Goal: Navigation & Orientation: Find specific page/section

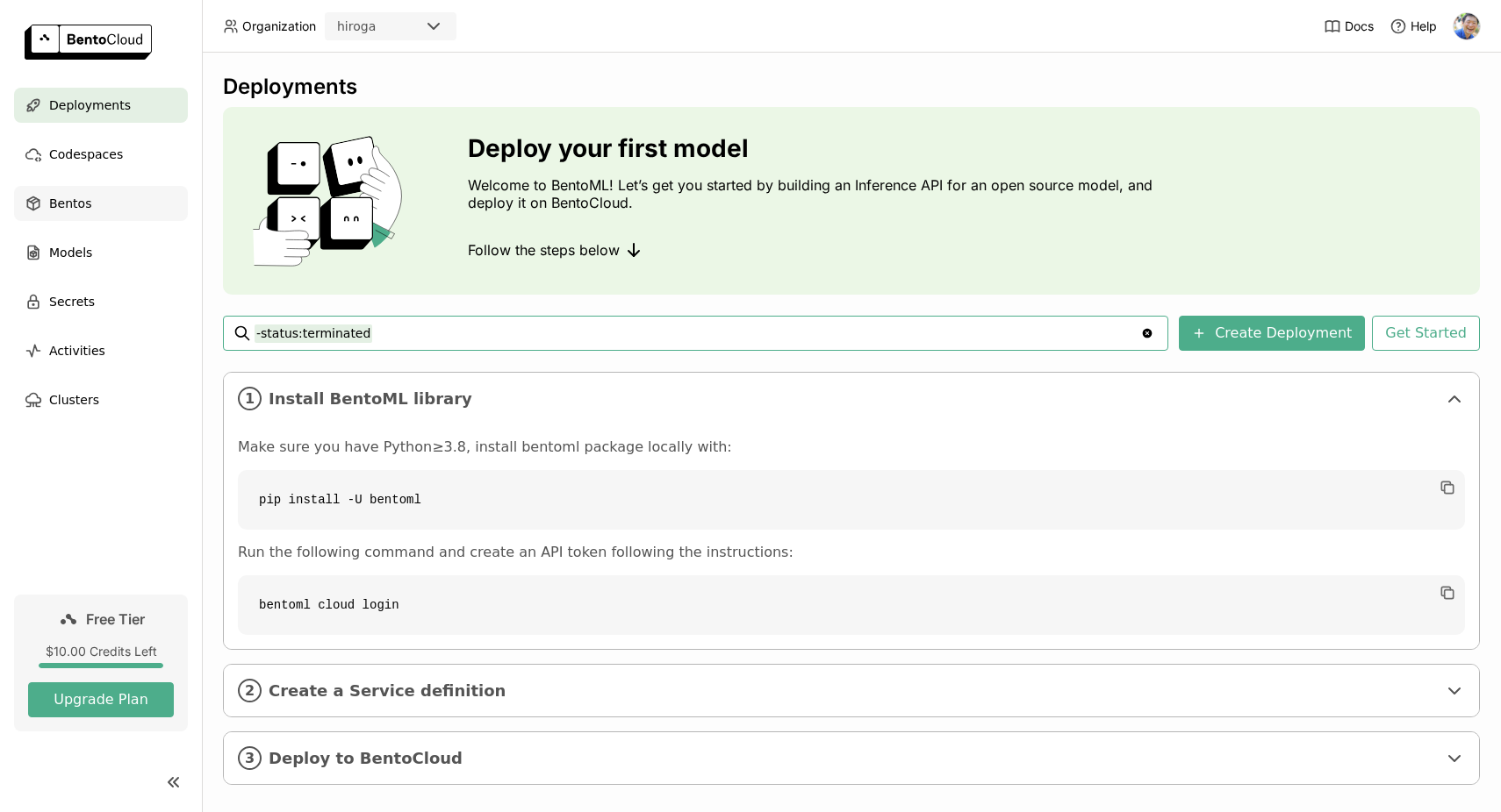
click at [73, 213] on span "Bentos" at bounding box center [70, 203] width 42 height 21
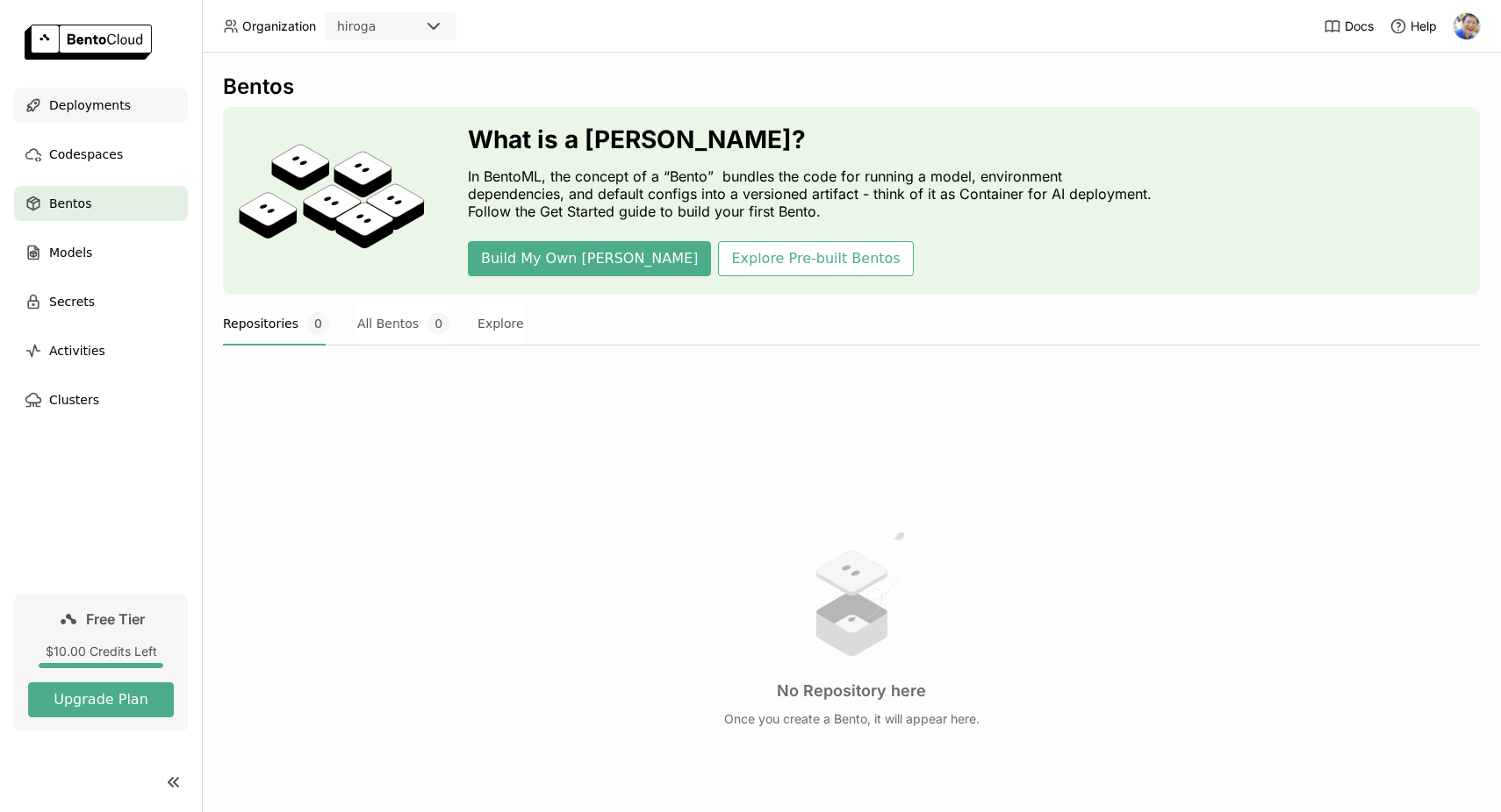
click at [84, 101] on span "Deployments" at bounding box center [90, 106] width 82 height 21
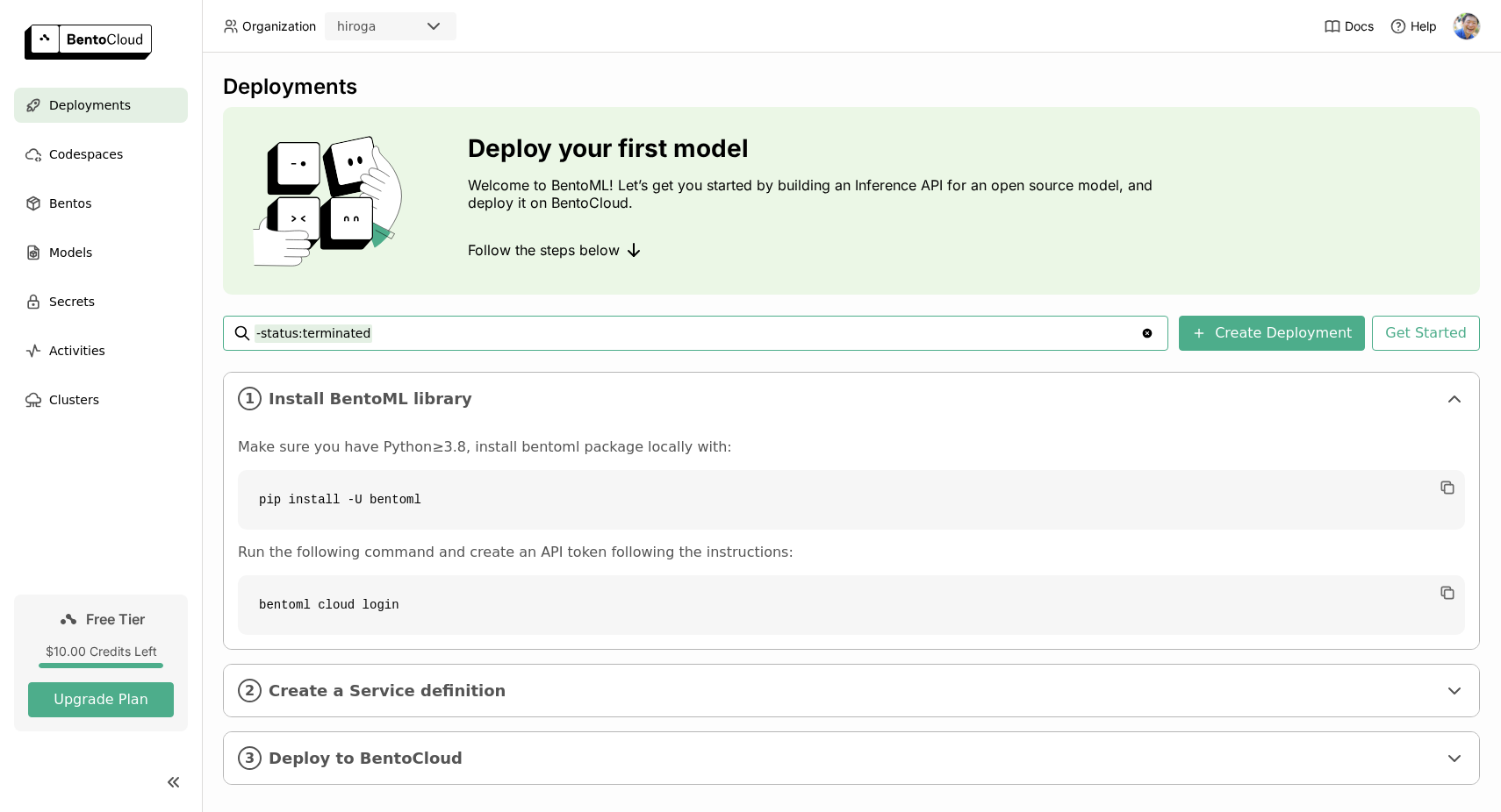
scroll to position [20, 0]
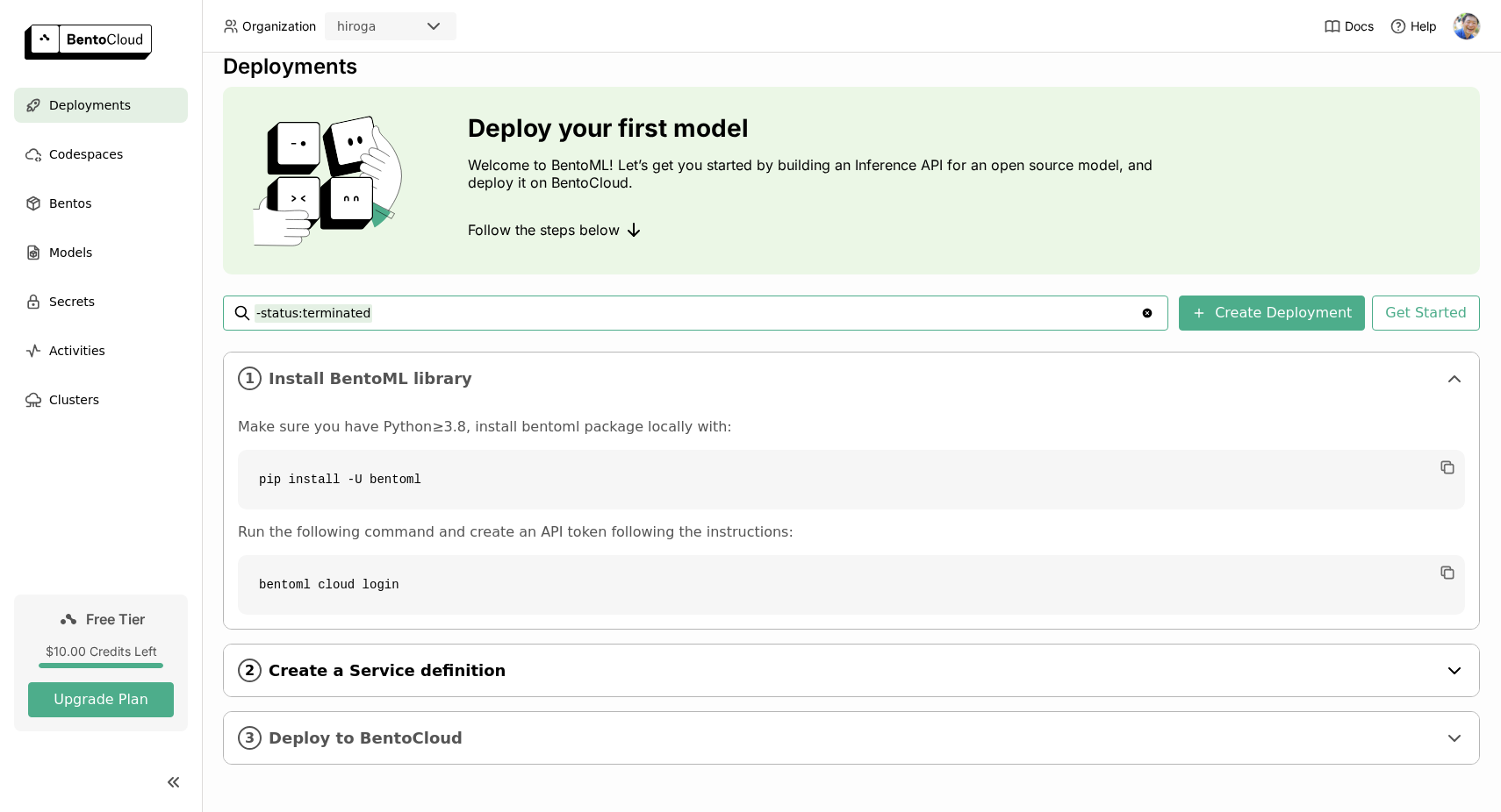
click at [470, 671] on span "Create a Service definition" at bounding box center [852, 671] width 1168 height 19
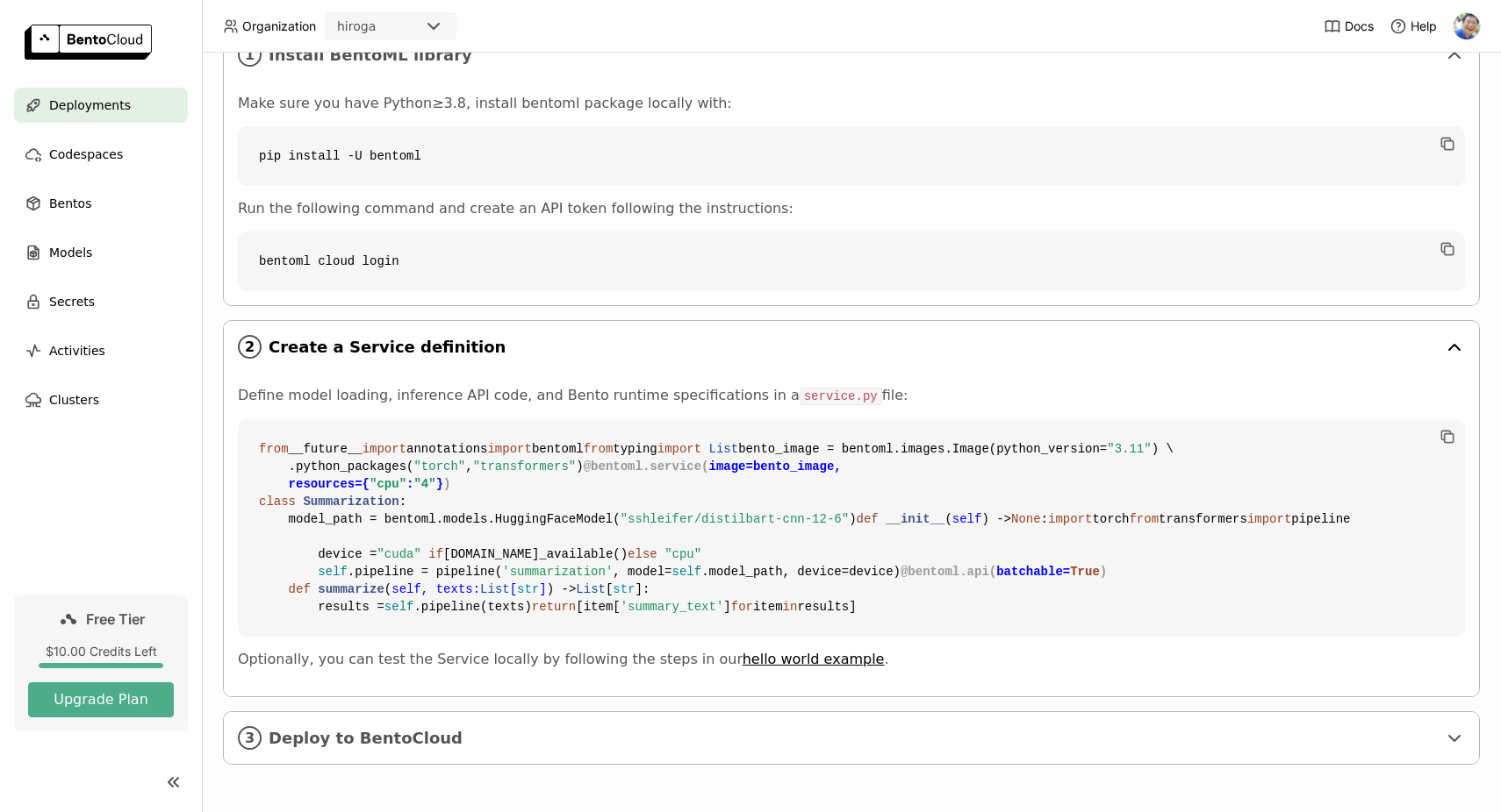
scroll to position [660, 0]
click at [471, 741] on span "Deploy to BentoCloud" at bounding box center [852, 739] width 1168 height 19
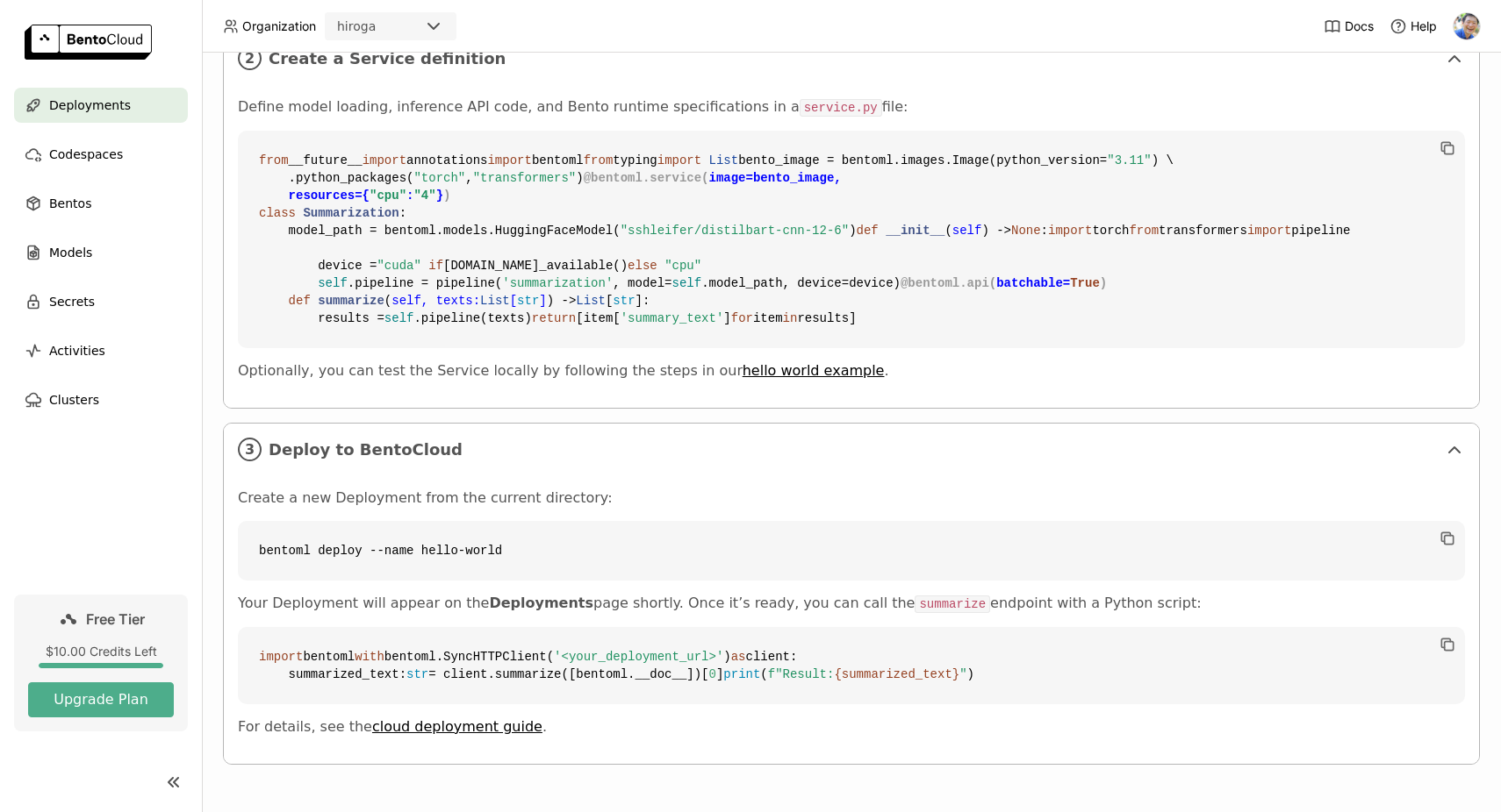
scroll to position [986, 0]
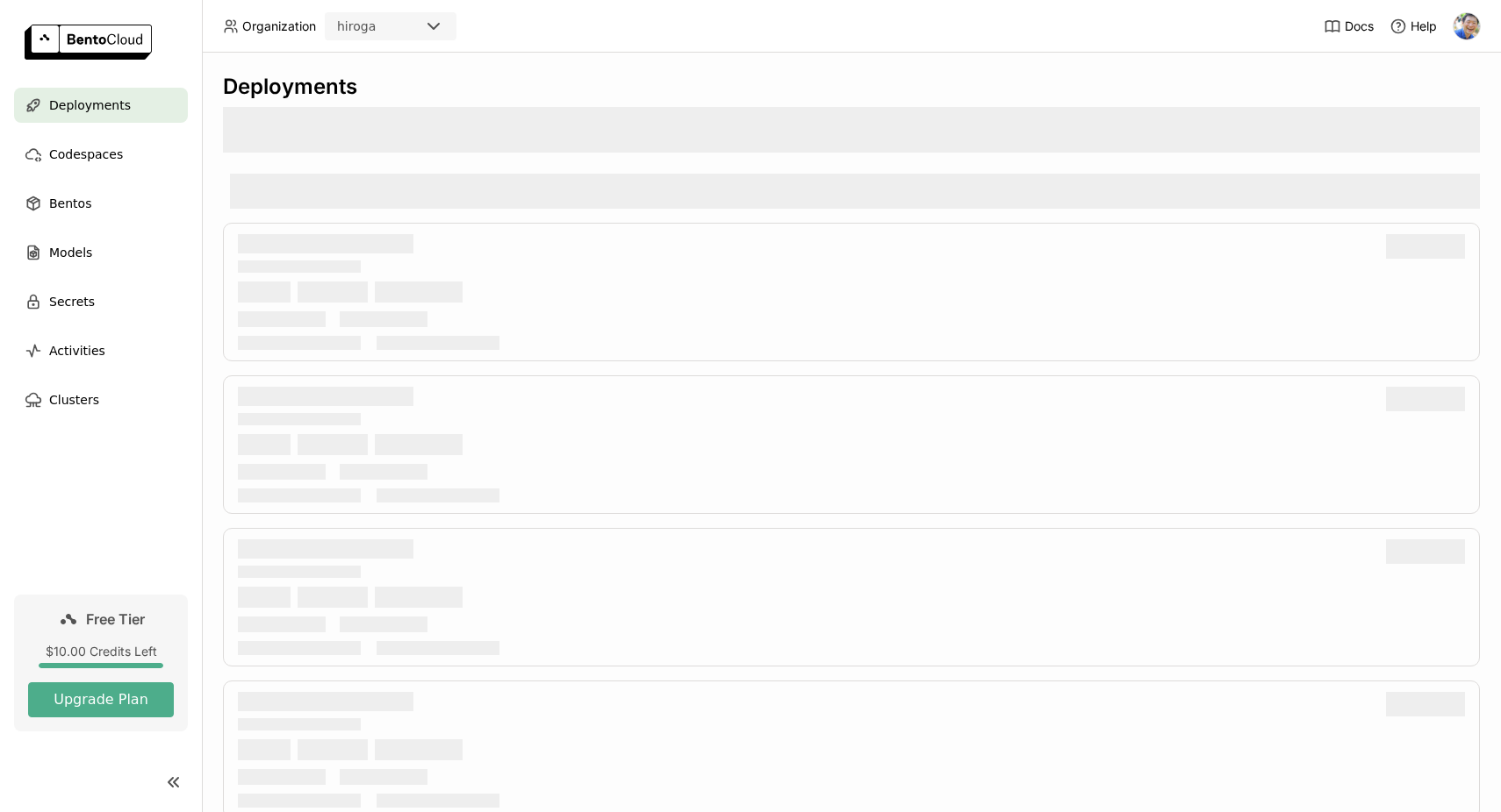
click at [127, 36] on img at bounding box center [88, 42] width 127 height 35
